Goal: Task Accomplishment & Management: Use online tool/utility

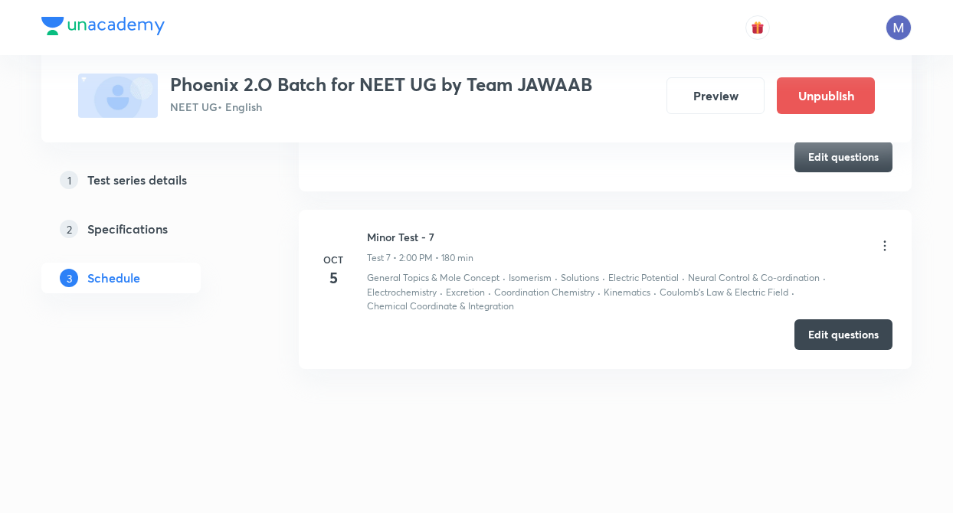
click at [847, 329] on button "Edit questions" at bounding box center [844, 333] width 98 height 31
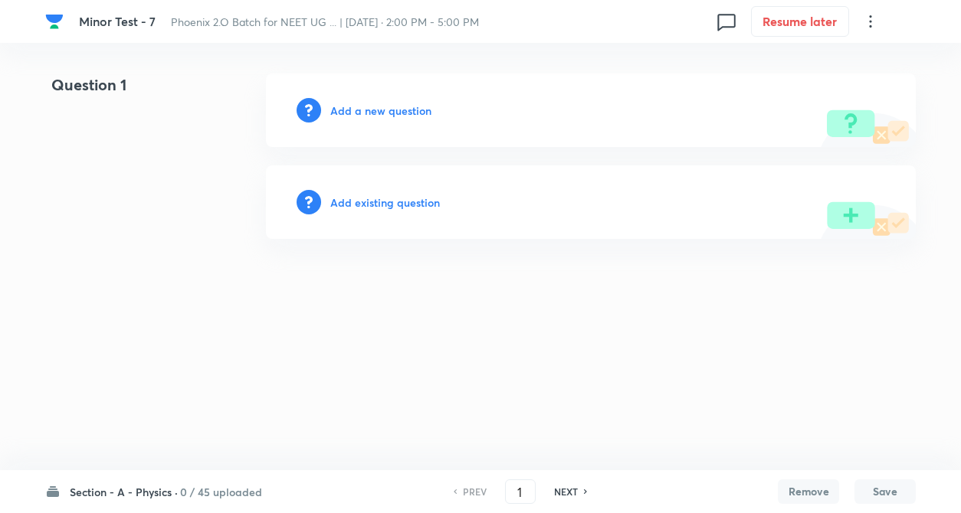
click at [300, 313] on html "Minor Test - 7 Phoenix 2.O Batch for NEET UG ... | Oct 5, 2025 · 2:00 PM - 5:00…" at bounding box center [480, 156] width 961 height 313
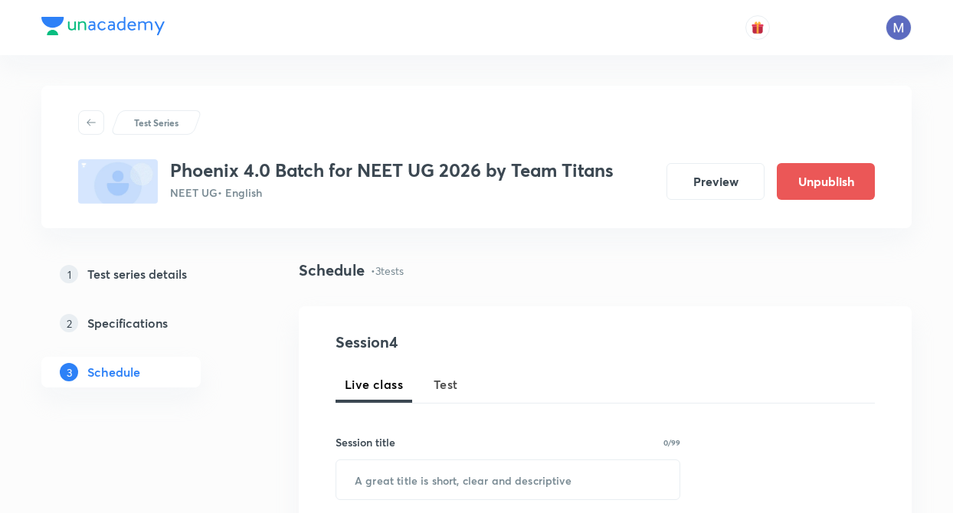
click at [565, 297] on div "Schedule • 3 tests" at bounding box center [605, 283] width 613 height 48
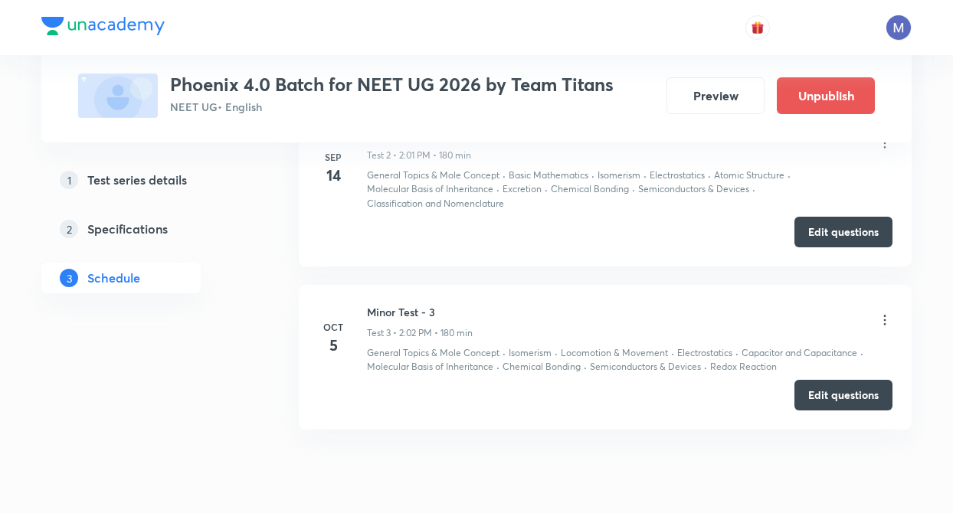
scroll to position [1036, 0]
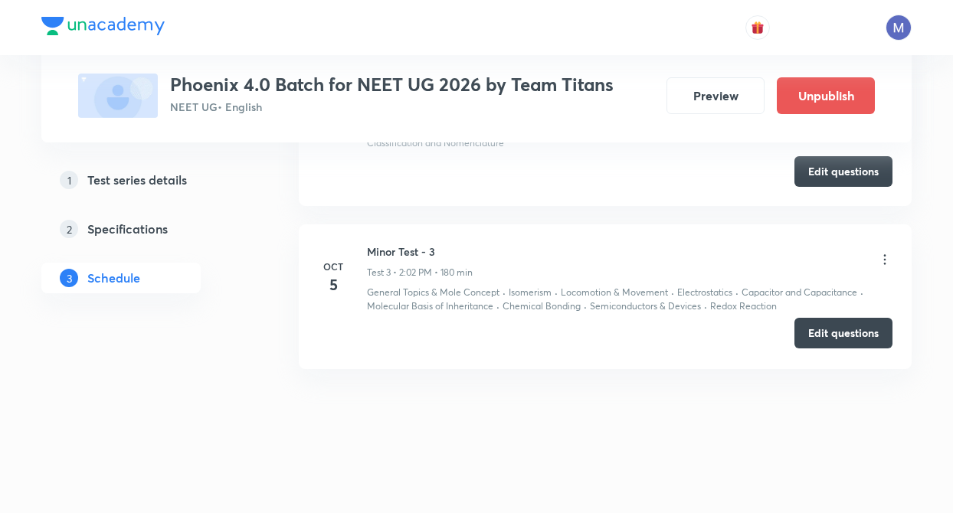
click at [832, 333] on button "Edit questions" at bounding box center [844, 333] width 98 height 31
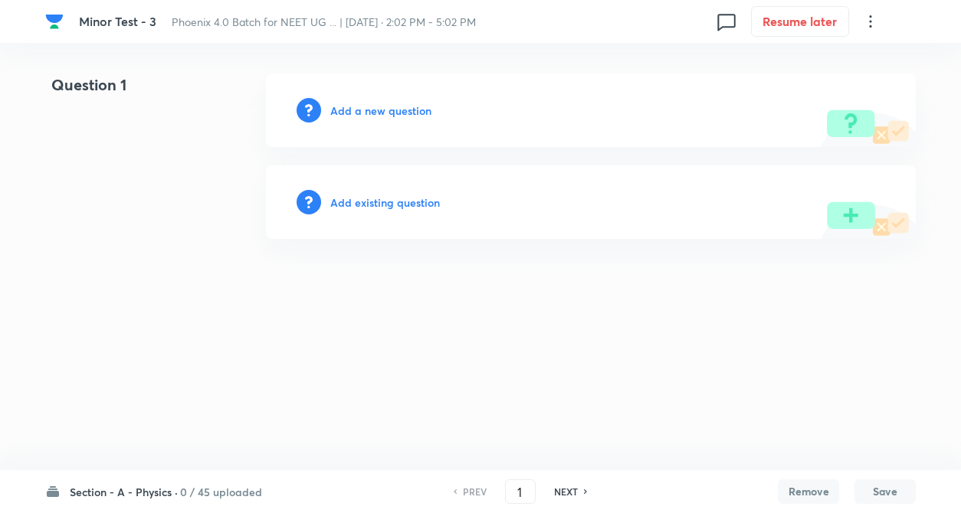
click at [309, 313] on html "Minor Test - 3 Phoenix 4.0 Batch for NEET UG ... | Oct 5, 2025 · 2:02 PM - 5:02…" at bounding box center [480, 156] width 961 height 313
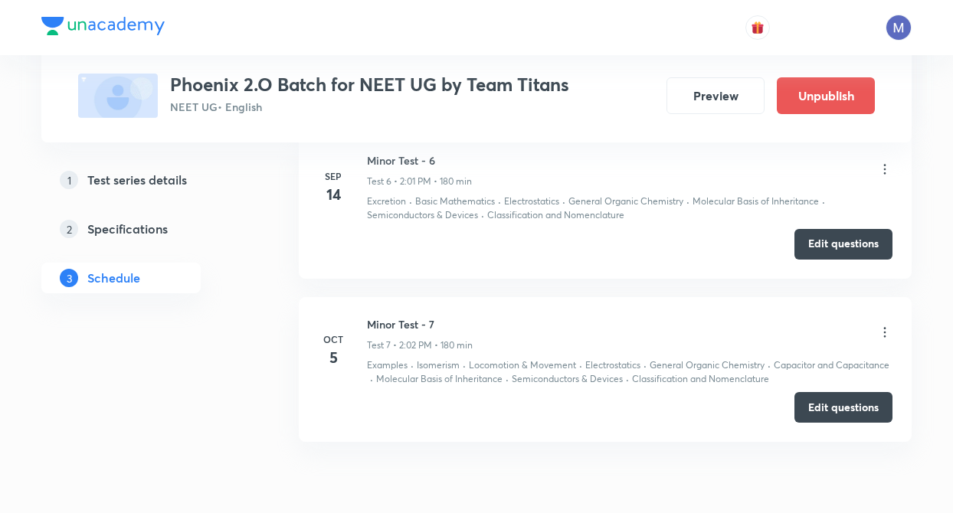
scroll to position [1552, 0]
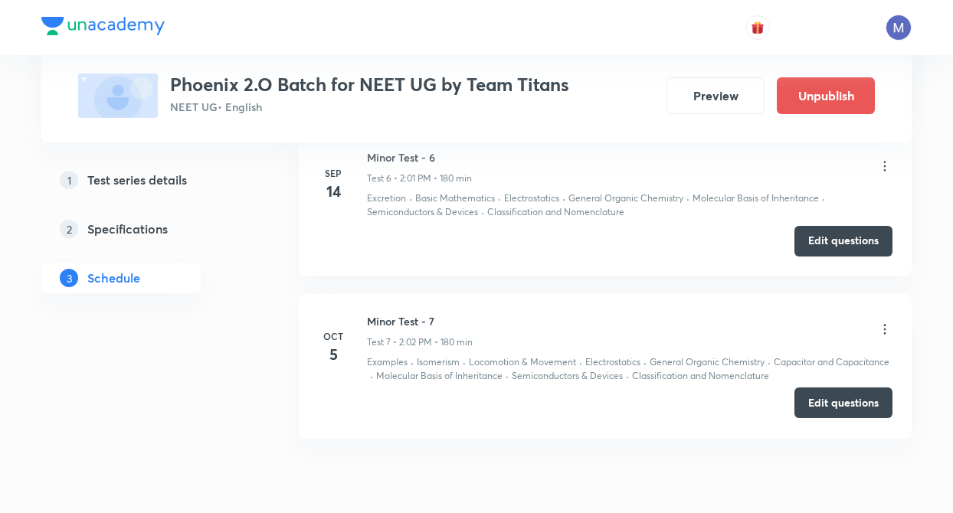
click at [864, 412] on button "Edit questions" at bounding box center [844, 403] width 98 height 31
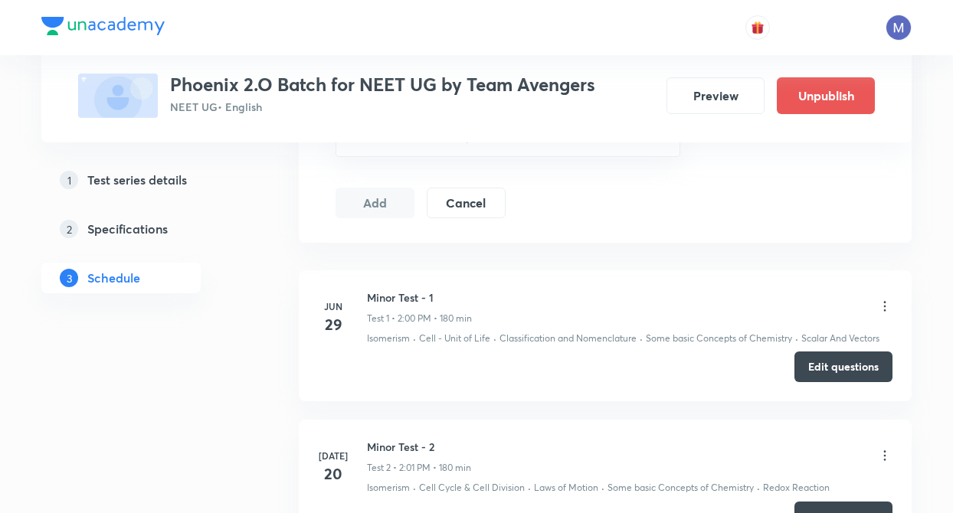
scroll to position [644, 0]
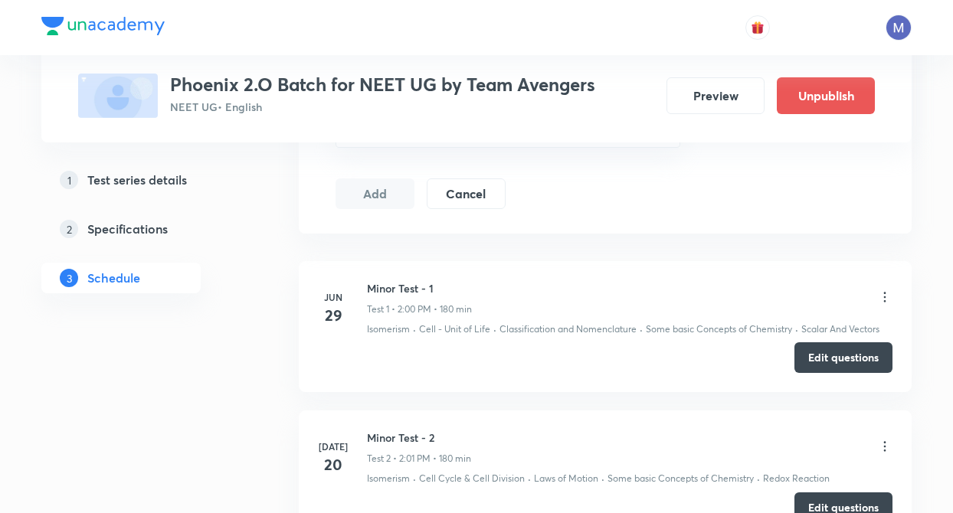
click at [931, 355] on div "Test Series Phoenix 2.O Batch for NEET UG by Team Avengers NEET UG • English Pr…" at bounding box center [476, 419] width 953 height 2127
click at [323, 352] on li "Jun 29 Minor Test - 1 Test 1 • 2:00 PM • 180 min Isomerism · Cell - Unit of Lif…" at bounding box center [605, 326] width 613 height 131
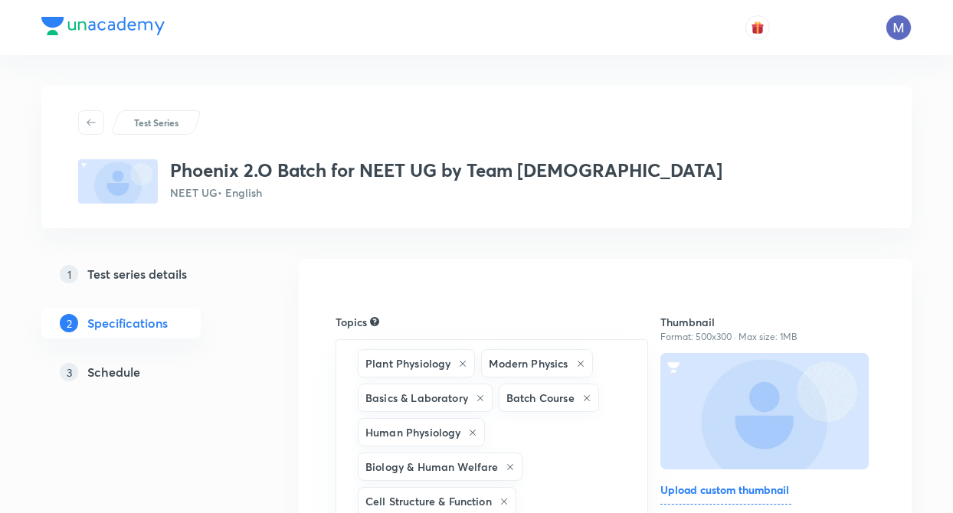
click at [139, 375] on h5 "Schedule" at bounding box center [113, 372] width 53 height 18
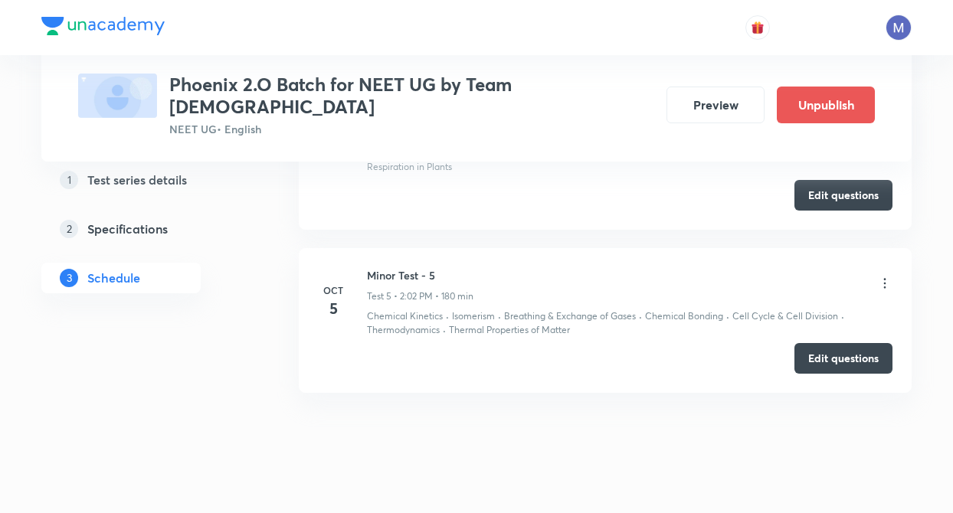
scroll to position [1335, 0]
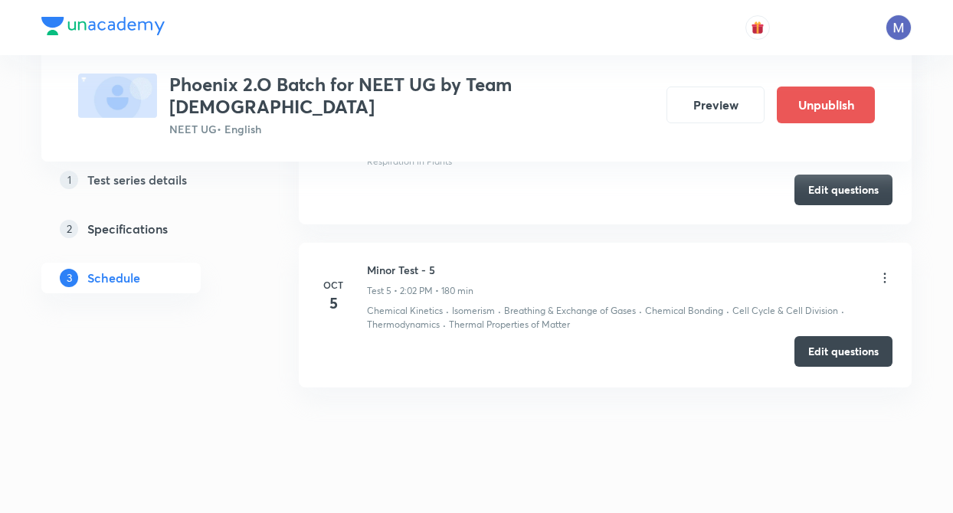
click at [861, 336] on button "Edit questions" at bounding box center [844, 351] width 98 height 31
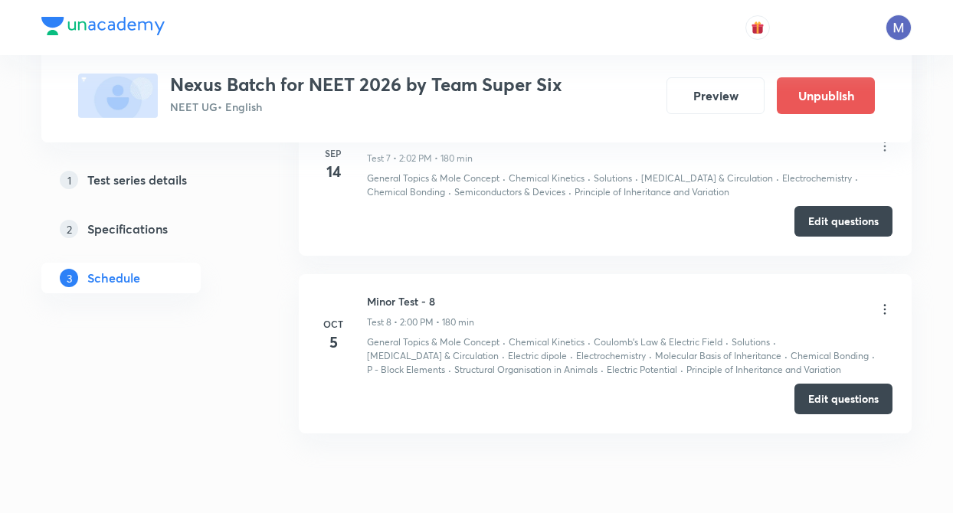
scroll to position [1839, 0]
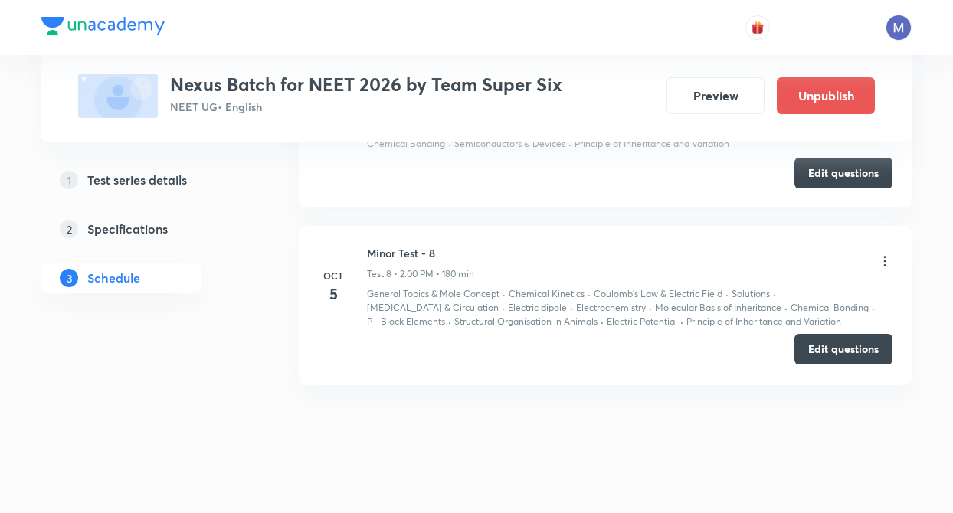
click at [837, 353] on button "Edit questions" at bounding box center [844, 349] width 98 height 31
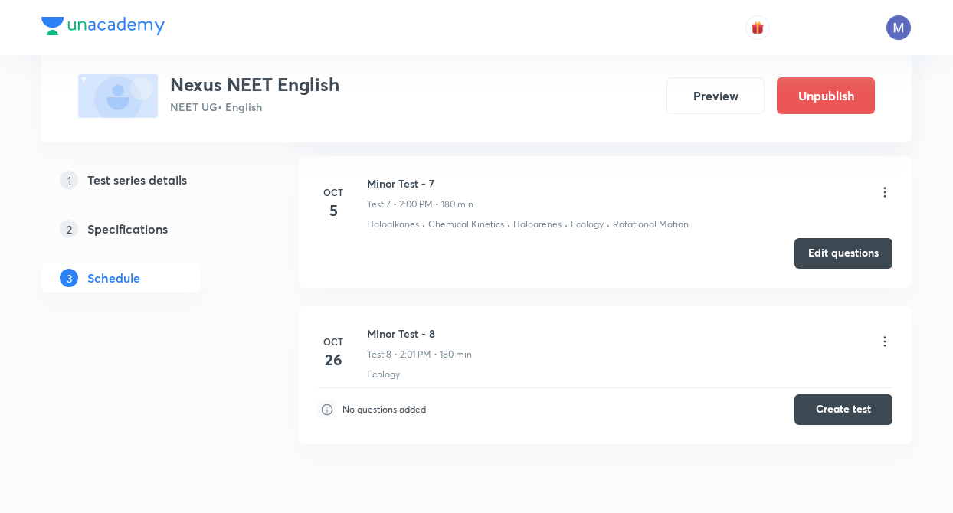
scroll to position [1689, 0]
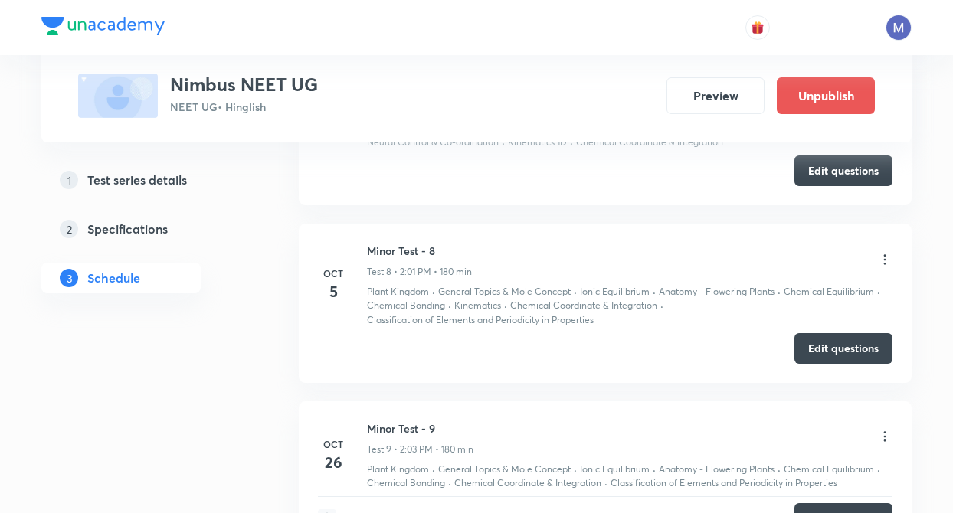
scroll to position [1839, 0]
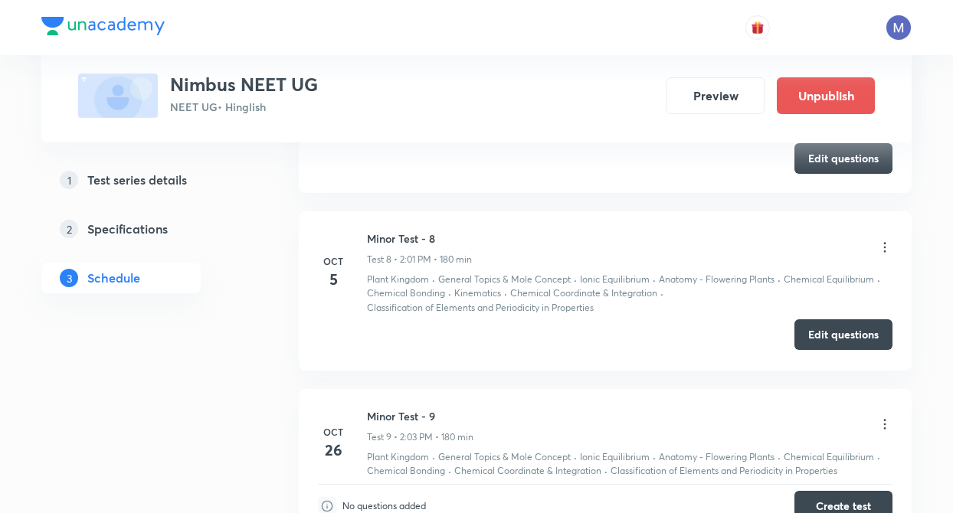
click at [826, 330] on button "Edit questions" at bounding box center [844, 335] width 98 height 31
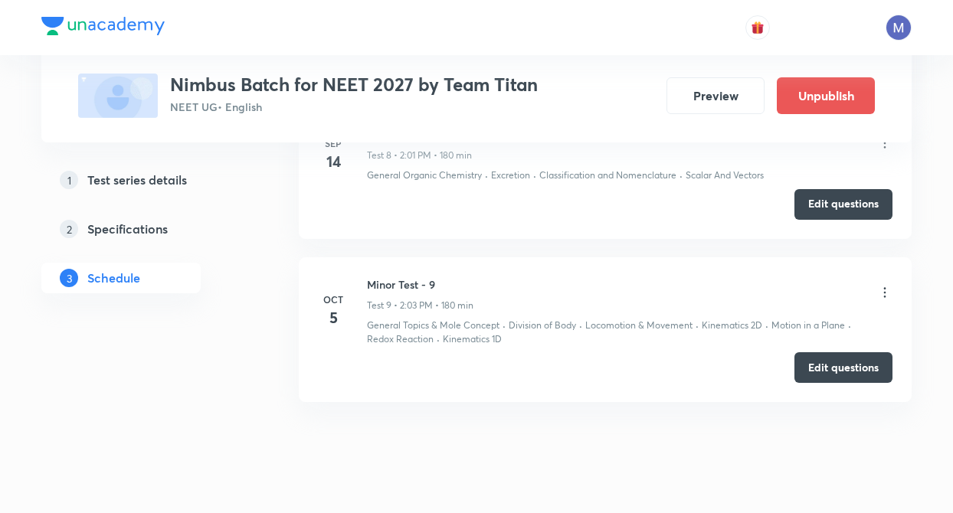
scroll to position [1920, 0]
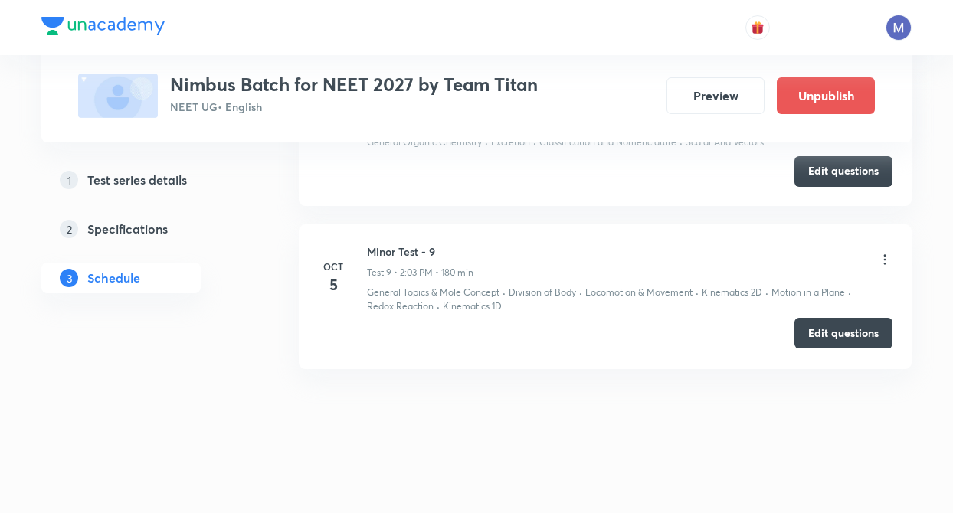
click at [836, 334] on button "Edit questions" at bounding box center [844, 333] width 98 height 31
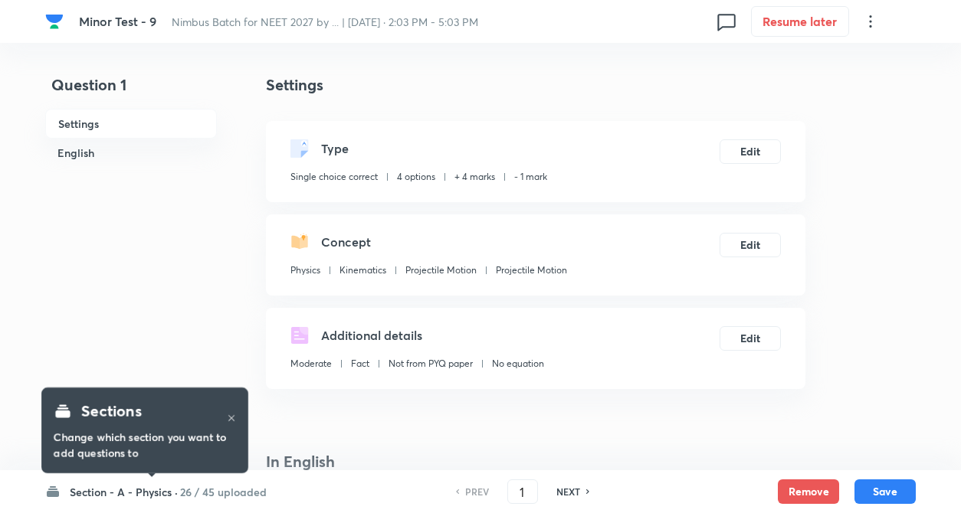
checkbox input "true"
